Goal: Transaction & Acquisition: Download file/media

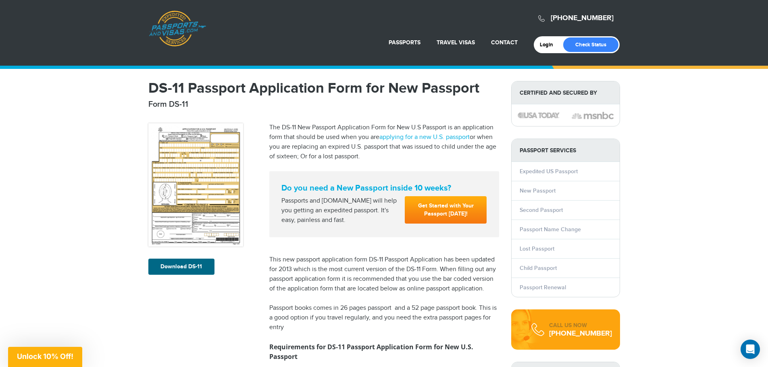
click at [188, 202] on img at bounding box center [195, 184] width 95 height 123
click at [192, 263] on link "Download DS-11" at bounding box center [181, 267] width 66 height 16
